Goal: Task Accomplishment & Management: Use online tool/utility

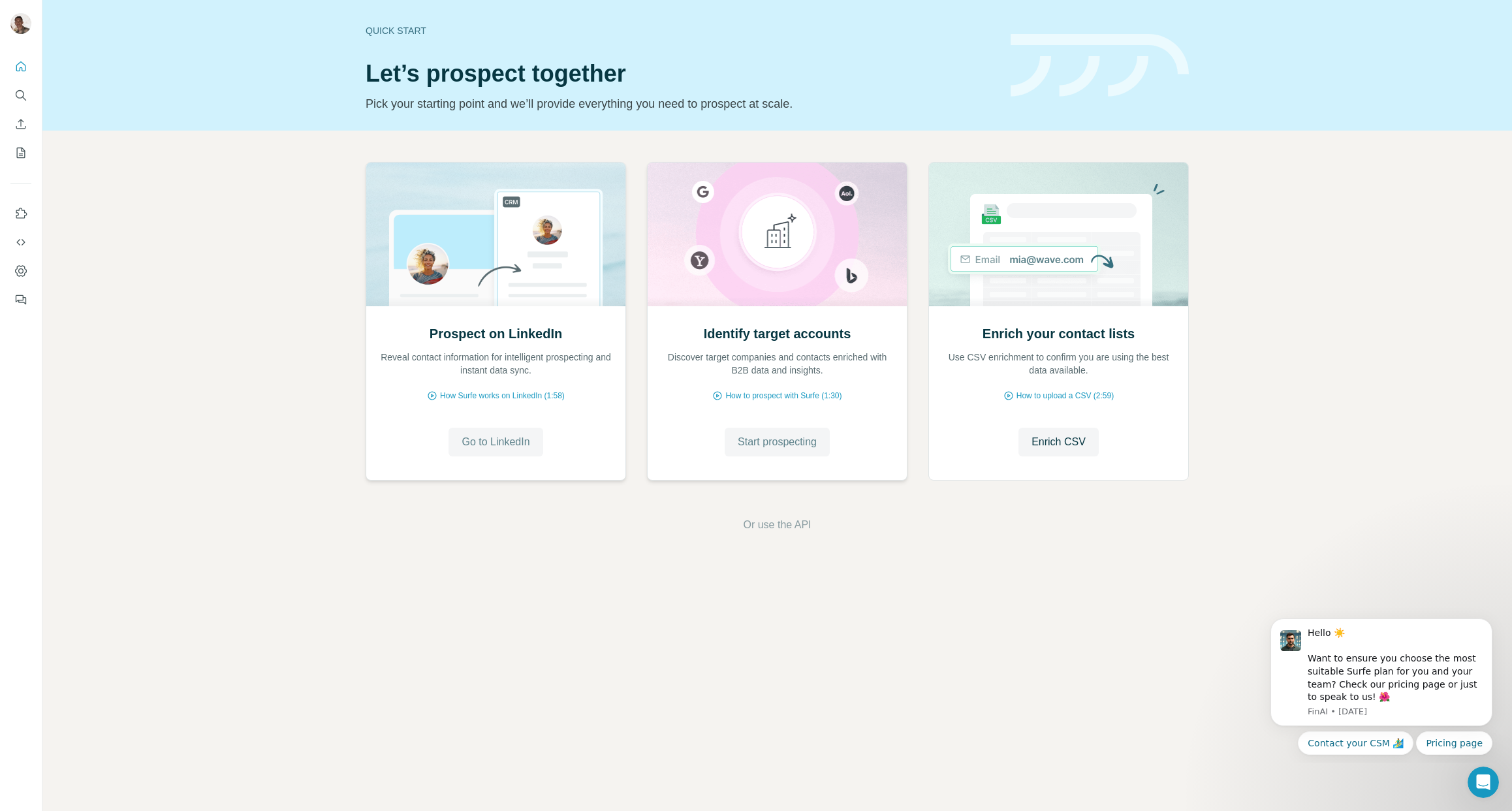
click at [529, 440] on span "Go to LinkedIn" at bounding box center [495, 441] width 68 height 16
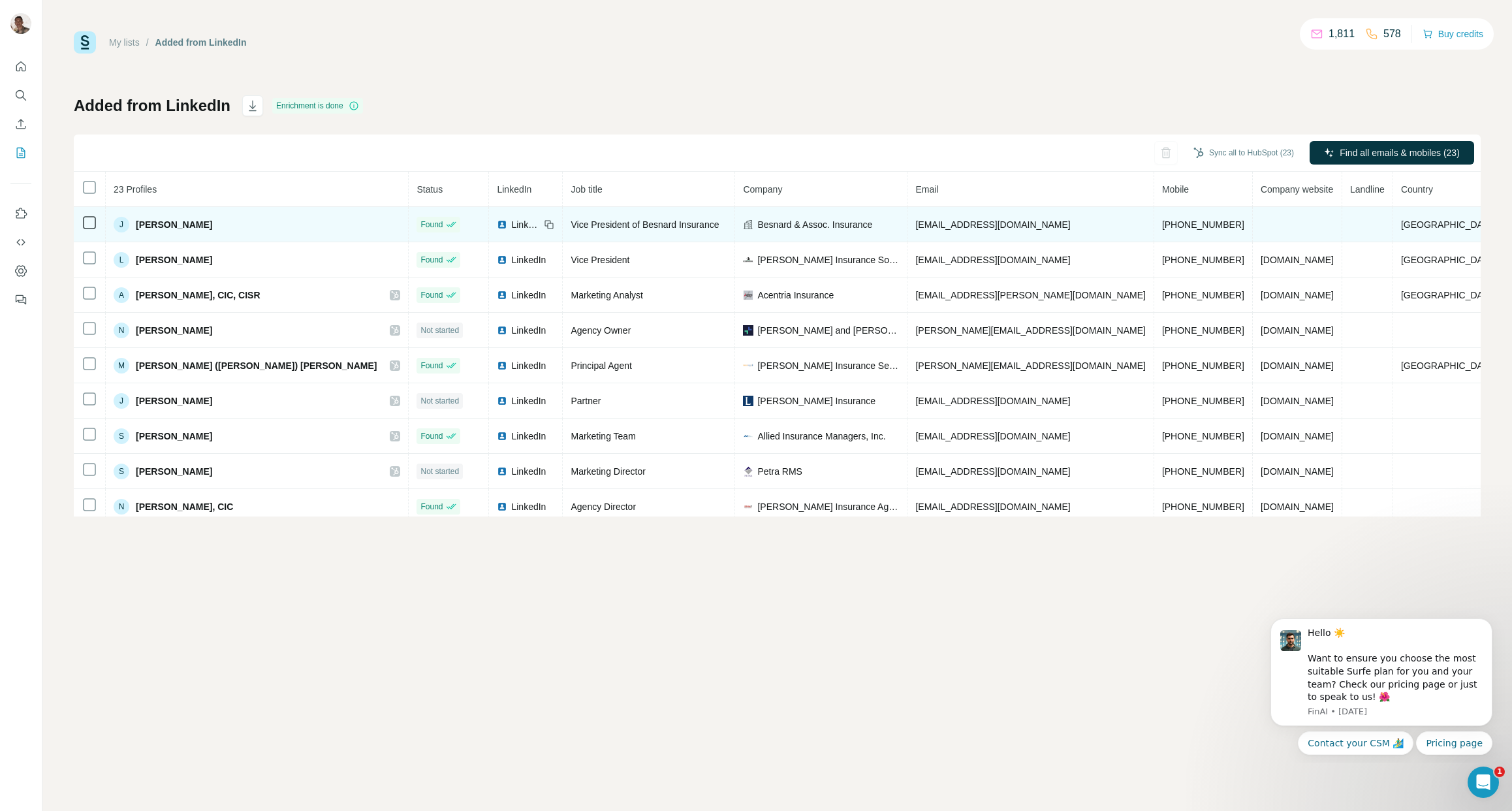
click at [156, 223] on span "Judy Besnard" at bounding box center [173, 224] width 76 height 13
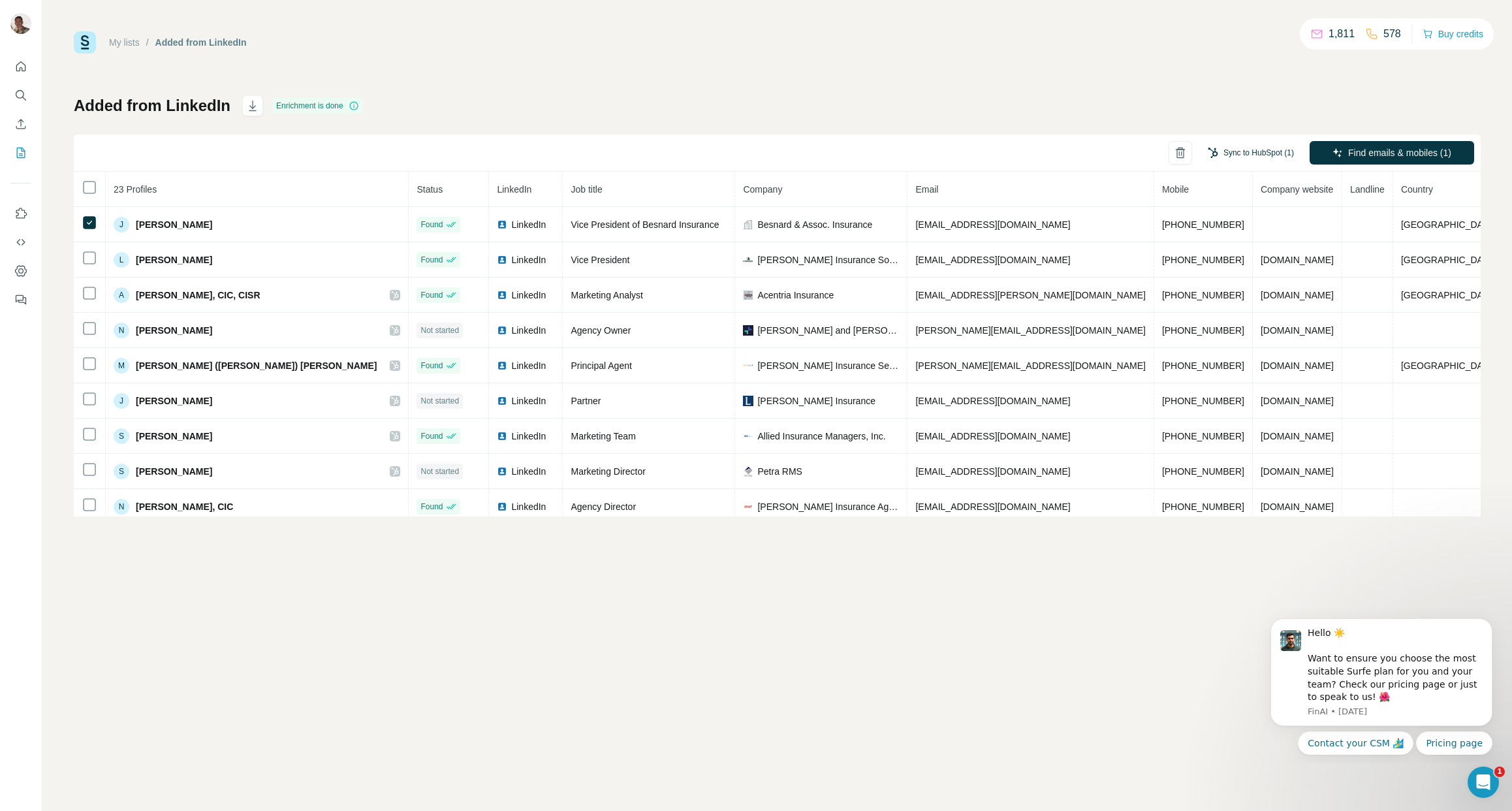
click at [1247, 154] on button "Sync to HubSpot (1)" at bounding box center [1250, 152] width 104 height 19
click at [1248, 267] on button "Sync to HubSpot" at bounding box center [1226, 266] width 145 height 27
